Goal: Check status: Check status

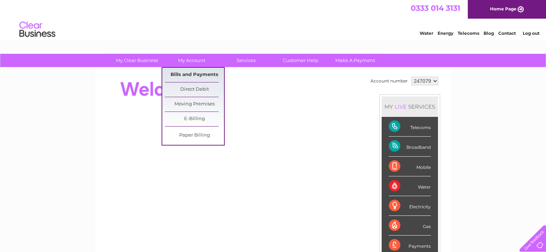
click at [192, 73] on link "Bills and Payments" at bounding box center [194, 75] width 59 height 14
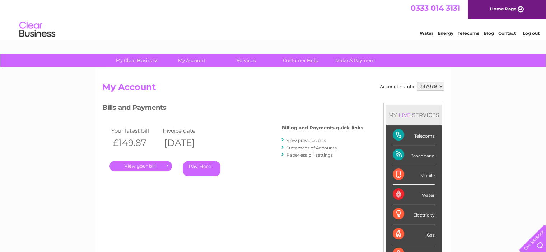
click at [140, 168] on link "." at bounding box center [140, 166] width 62 height 10
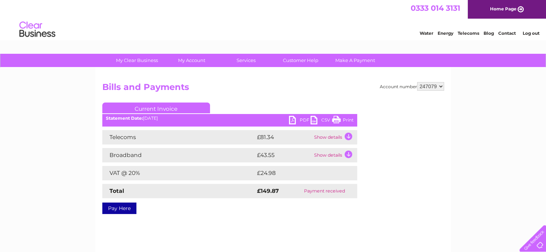
click at [346, 119] on link "Print" at bounding box center [343, 121] width 22 height 10
click at [302, 118] on link "PDF" at bounding box center [300, 121] width 22 height 10
